Goal: Information Seeking & Learning: Learn about a topic

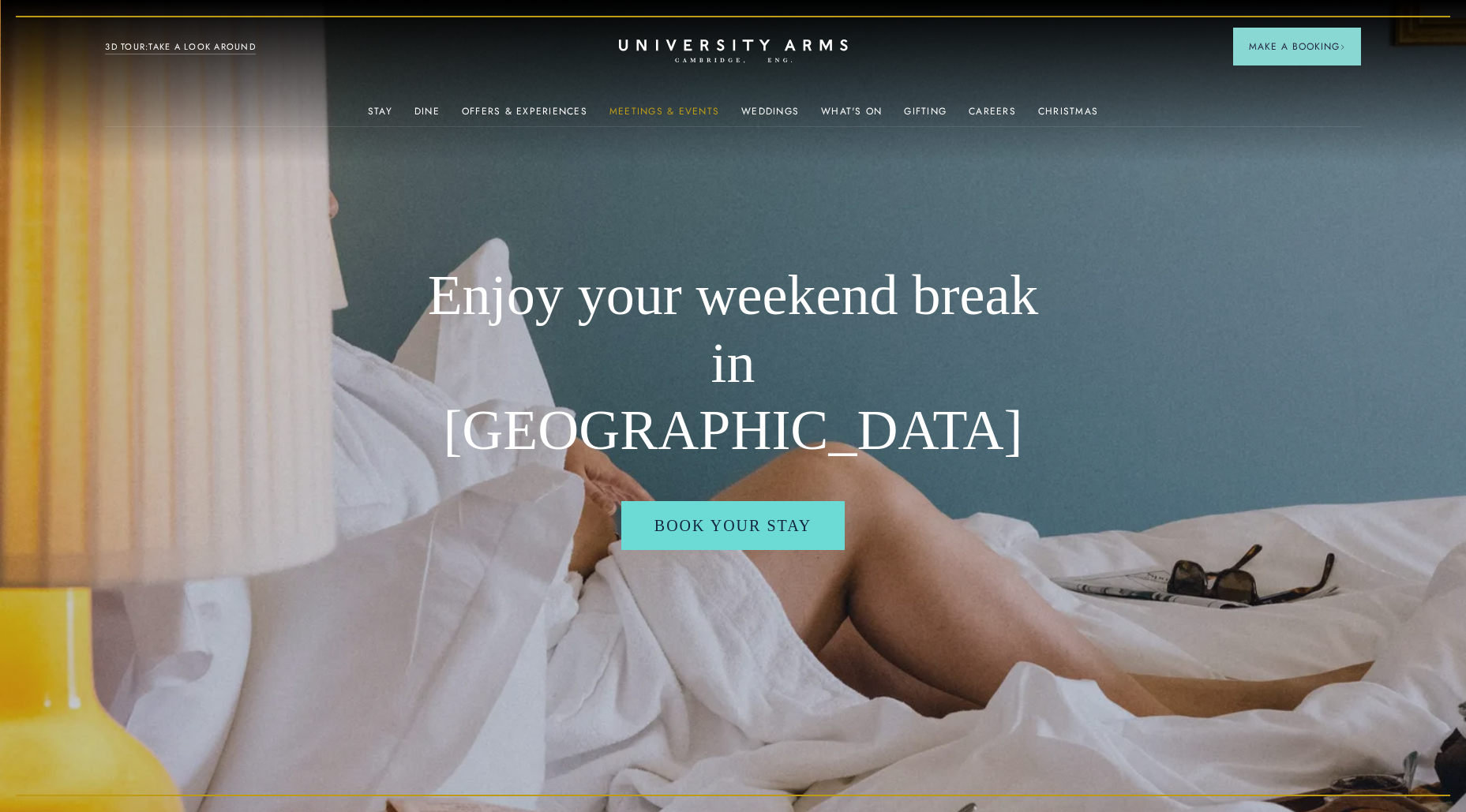
click at [668, 108] on link "Meetings & Events" at bounding box center [664, 116] width 110 height 20
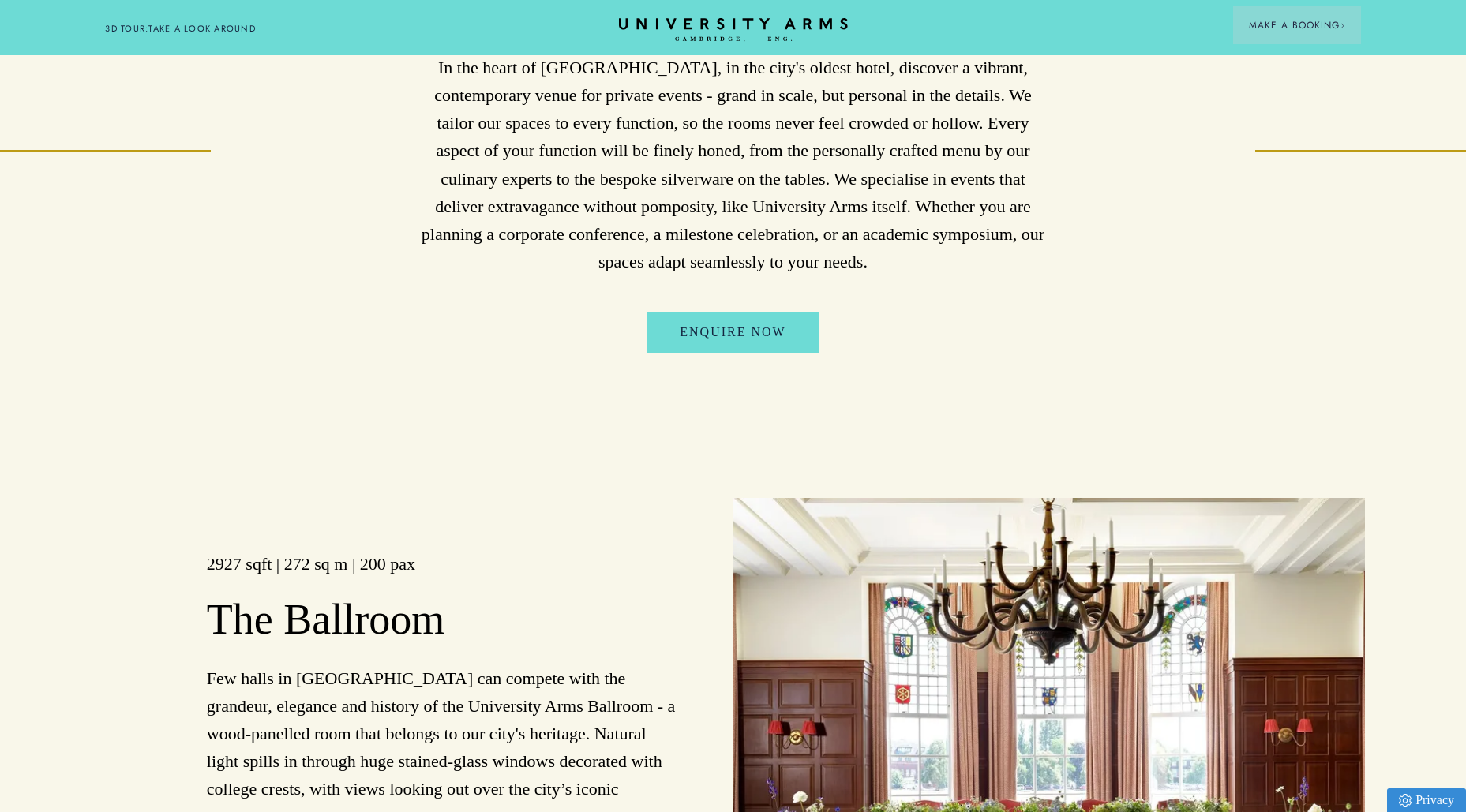
scroll to position [1500, 0]
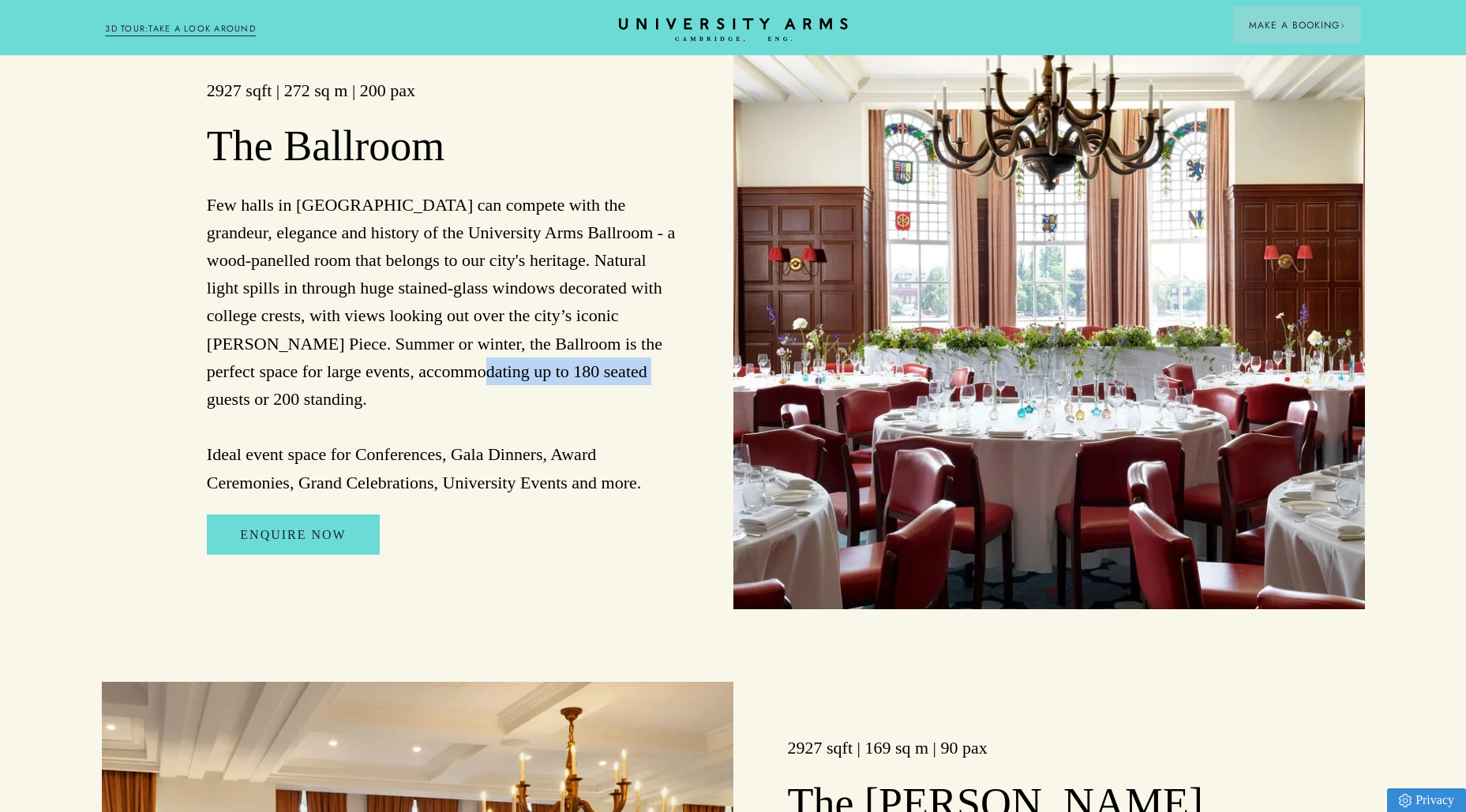
drag, startPoint x: 416, startPoint y: 394, endPoint x: 581, endPoint y: 400, distance: 165.1
click at [581, 400] on p "Few halls in [GEOGRAPHIC_DATA] can compete with the grandeur, elegance and hist…" at bounding box center [443, 344] width 472 height 306
drag, startPoint x: 581, startPoint y: 400, endPoint x: 546, endPoint y: 449, distance: 60.2
click at [546, 449] on p "Few halls in [GEOGRAPHIC_DATA] can compete with the grandeur, elegance and hist…" at bounding box center [443, 344] width 472 height 306
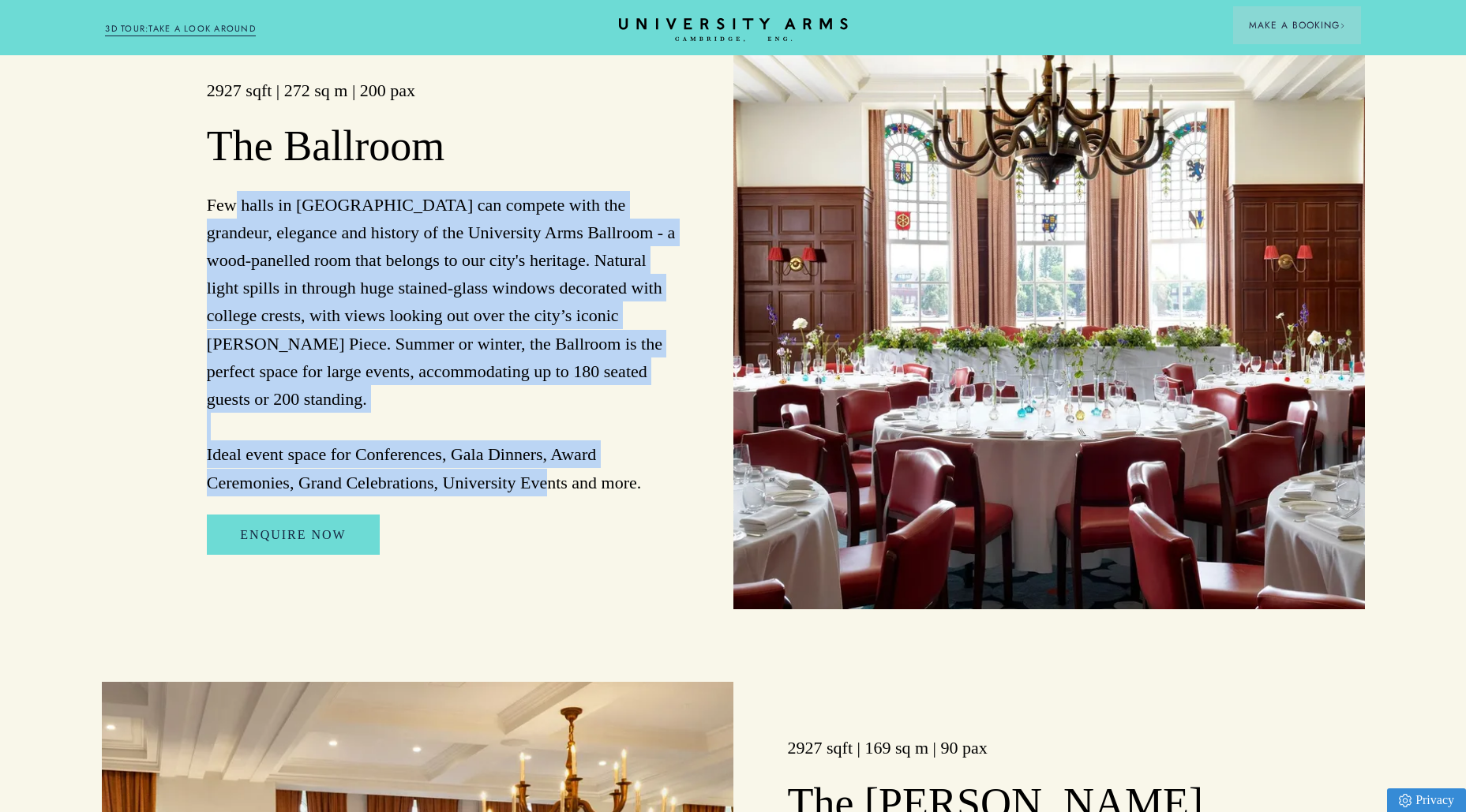
drag, startPoint x: 644, startPoint y: 471, endPoint x: 238, endPoint y: 210, distance: 482.7
click at [238, 210] on p "Few halls in [GEOGRAPHIC_DATA] can compete with the grandeur, elegance and hist…" at bounding box center [443, 344] width 472 height 306
drag, startPoint x: 238, startPoint y: 210, endPoint x: 524, endPoint y: 407, distance: 347.3
click at [524, 405] on p "Few halls in [GEOGRAPHIC_DATA] can compete with the grandeur, elegance and hist…" at bounding box center [443, 344] width 472 height 306
